Goal: Check status: Check status

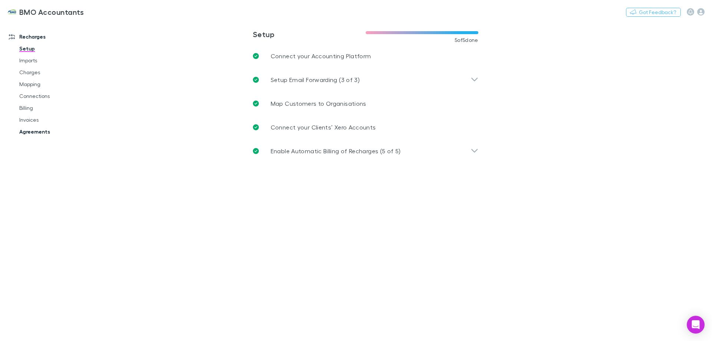
click at [32, 132] on link "Agreements" at bounding box center [56, 132] width 88 height 12
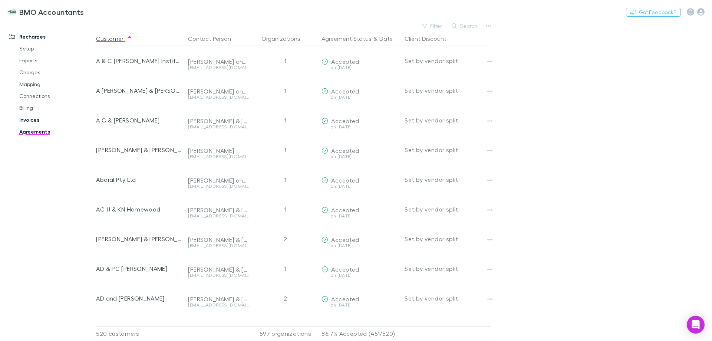
click at [32, 118] on link "Invoices" at bounding box center [56, 120] width 88 height 12
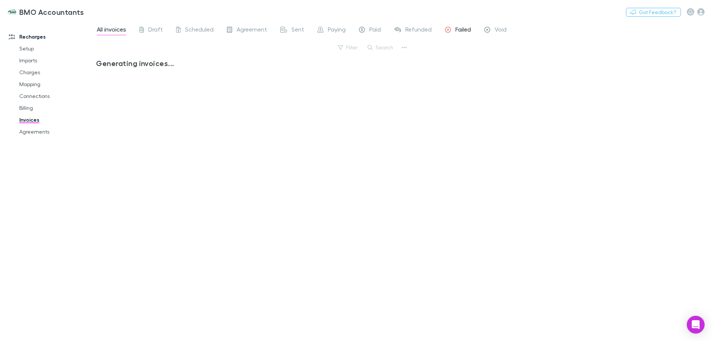
click at [464, 31] on span "Failed" at bounding box center [463, 31] width 16 height 10
